Goal: Find specific page/section: Find specific page/section

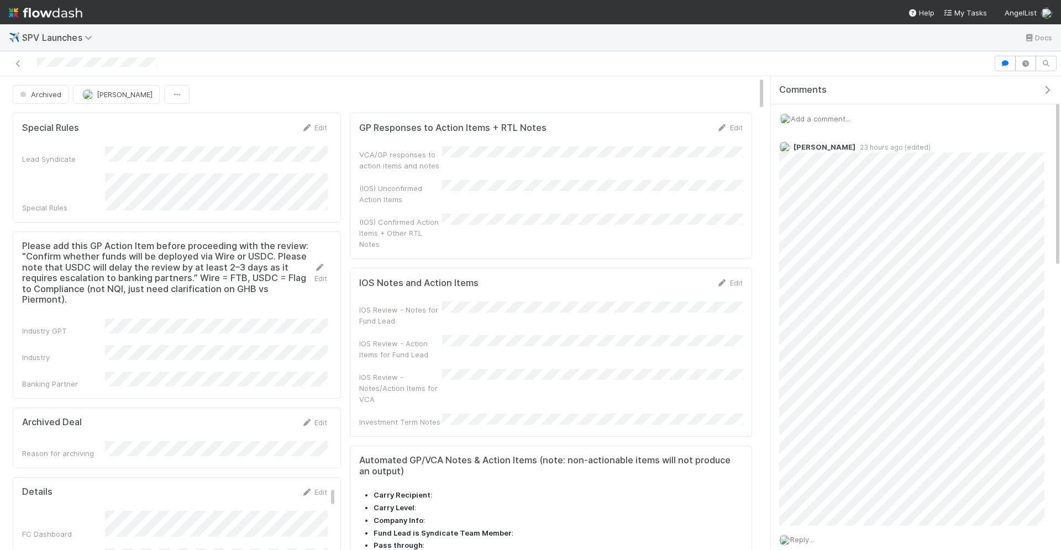
click at [57, 99] on div "Archived" at bounding box center [43, 94] width 60 height 19
click at [57, 95] on div "Archived" at bounding box center [43, 94] width 60 height 19
click at [32, 90] on div "Archived" at bounding box center [43, 94] width 60 height 19
click at [8, 97] on div "Archived [PERSON_NAME]" at bounding box center [382, 94] width 756 height 19
click at [22, 95] on div "Archived" at bounding box center [43, 94] width 60 height 19
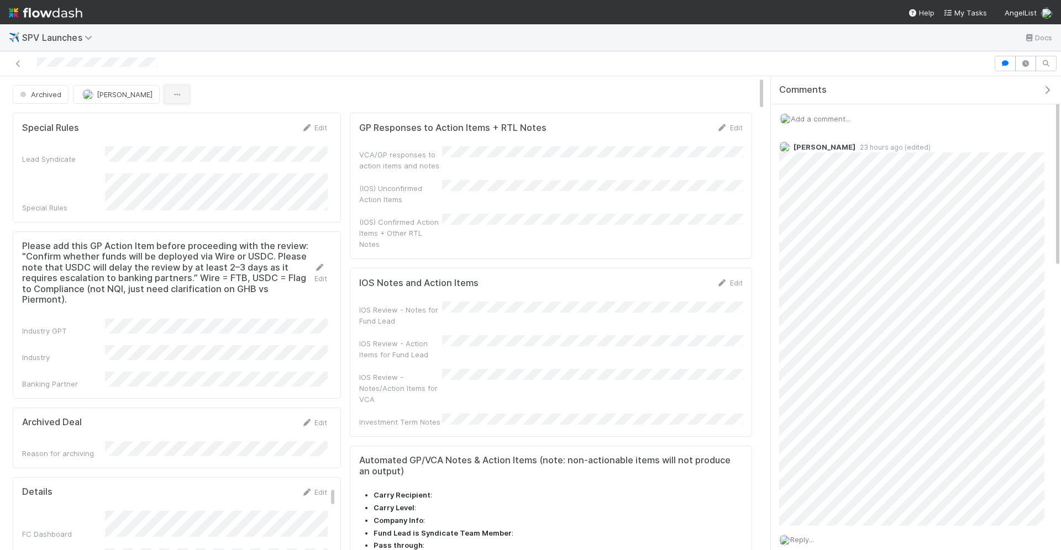
click at [171, 91] on icon "button" at bounding box center [176, 94] width 11 height 7
click at [224, 80] on div "Duplicate Delete" at bounding box center [530, 275] width 1061 height 550
click at [29, 85] on div "Archived" at bounding box center [43, 94] width 60 height 19
click at [30, 89] on div "Archived" at bounding box center [43, 94] width 60 height 19
click at [45, 91] on div "Archived" at bounding box center [43, 94] width 60 height 19
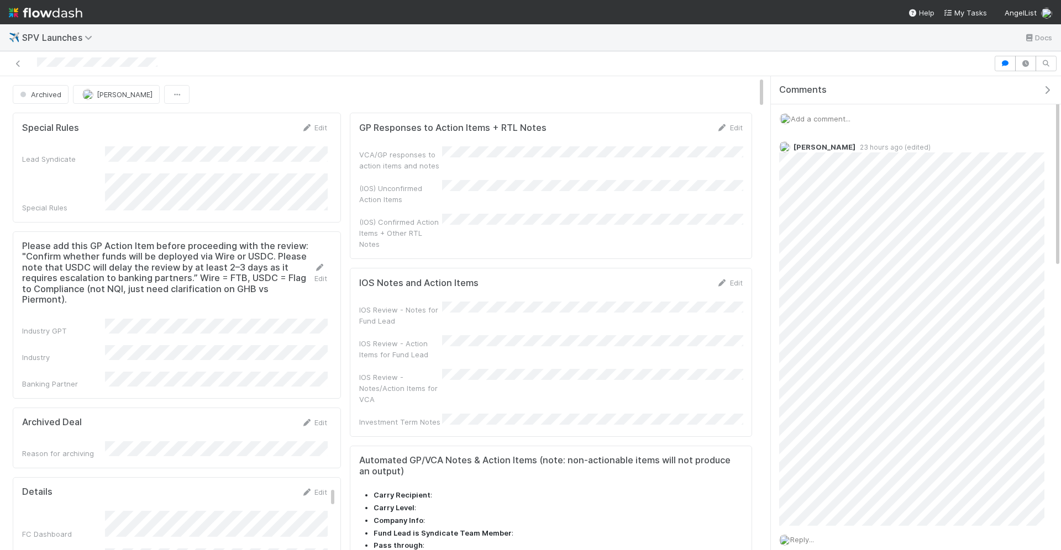
click at [45, 91] on div "Archived" at bounding box center [43, 94] width 60 height 19
click at [47, 12] on img at bounding box center [46, 12] width 74 height 19
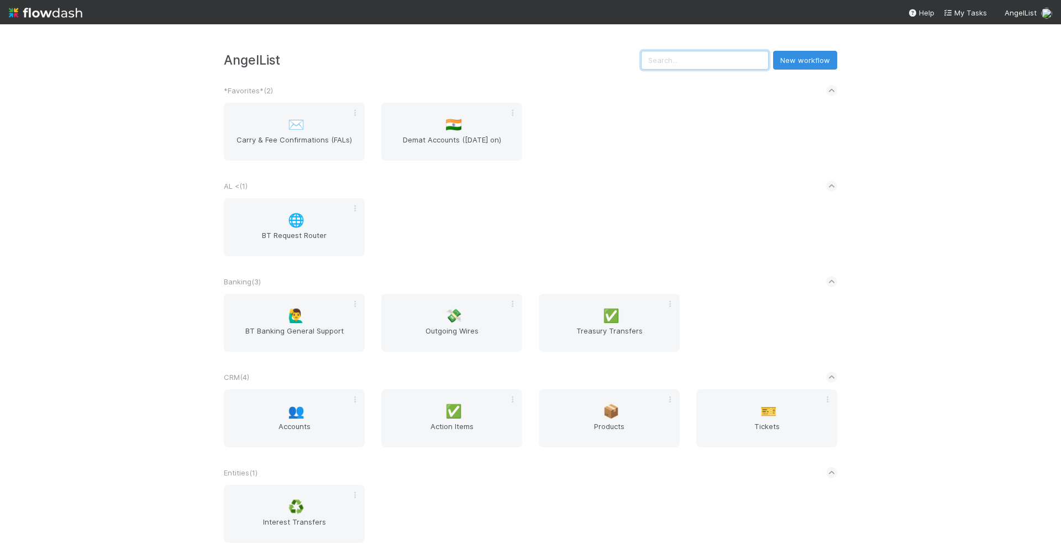
click at [734, 60] on input "text" at bounding box center [705, 60] width 128 height 19
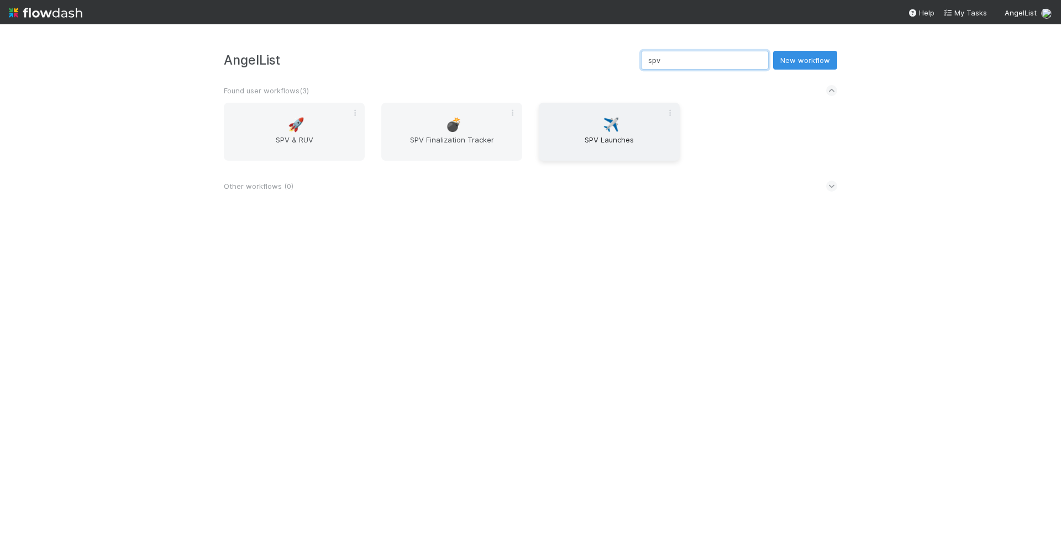
type input "spv"
click at [583, 118] on div "✈️ SPV Launches" at bounding box center [609, 132] width 141 height 58
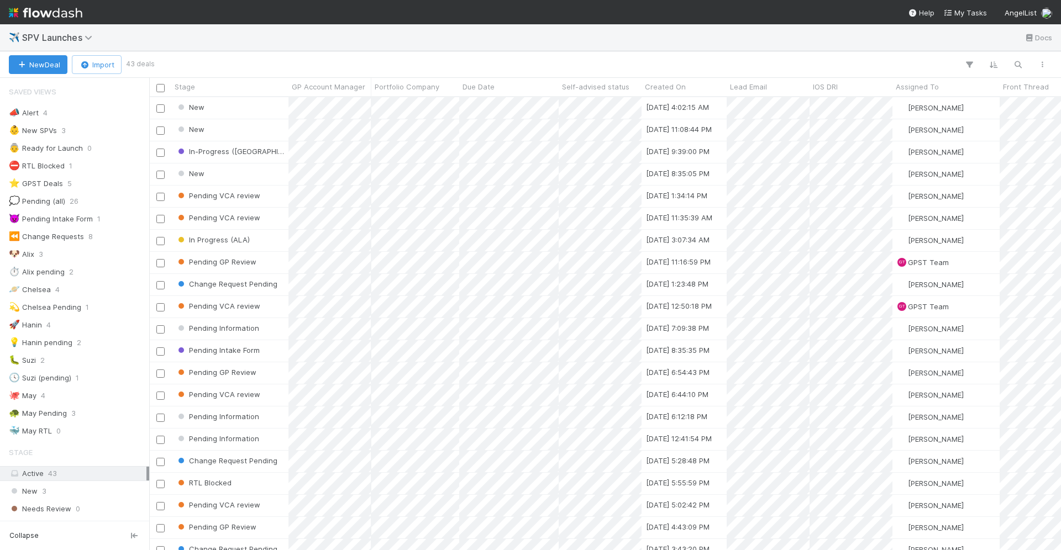
scroll to position [1, 1]
